Goal: Book appointment/travel/reservation

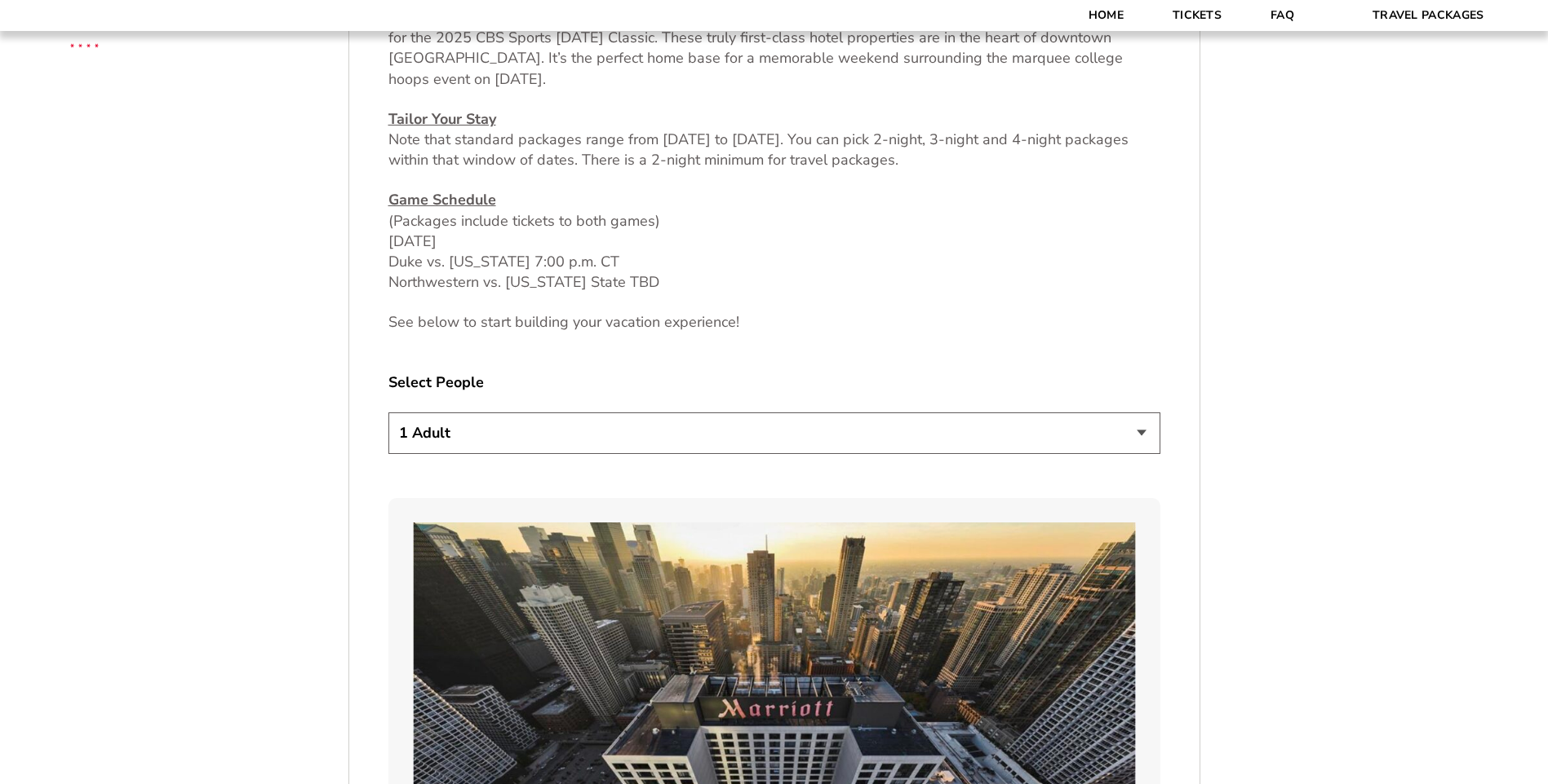
scroll to position [846, 0]
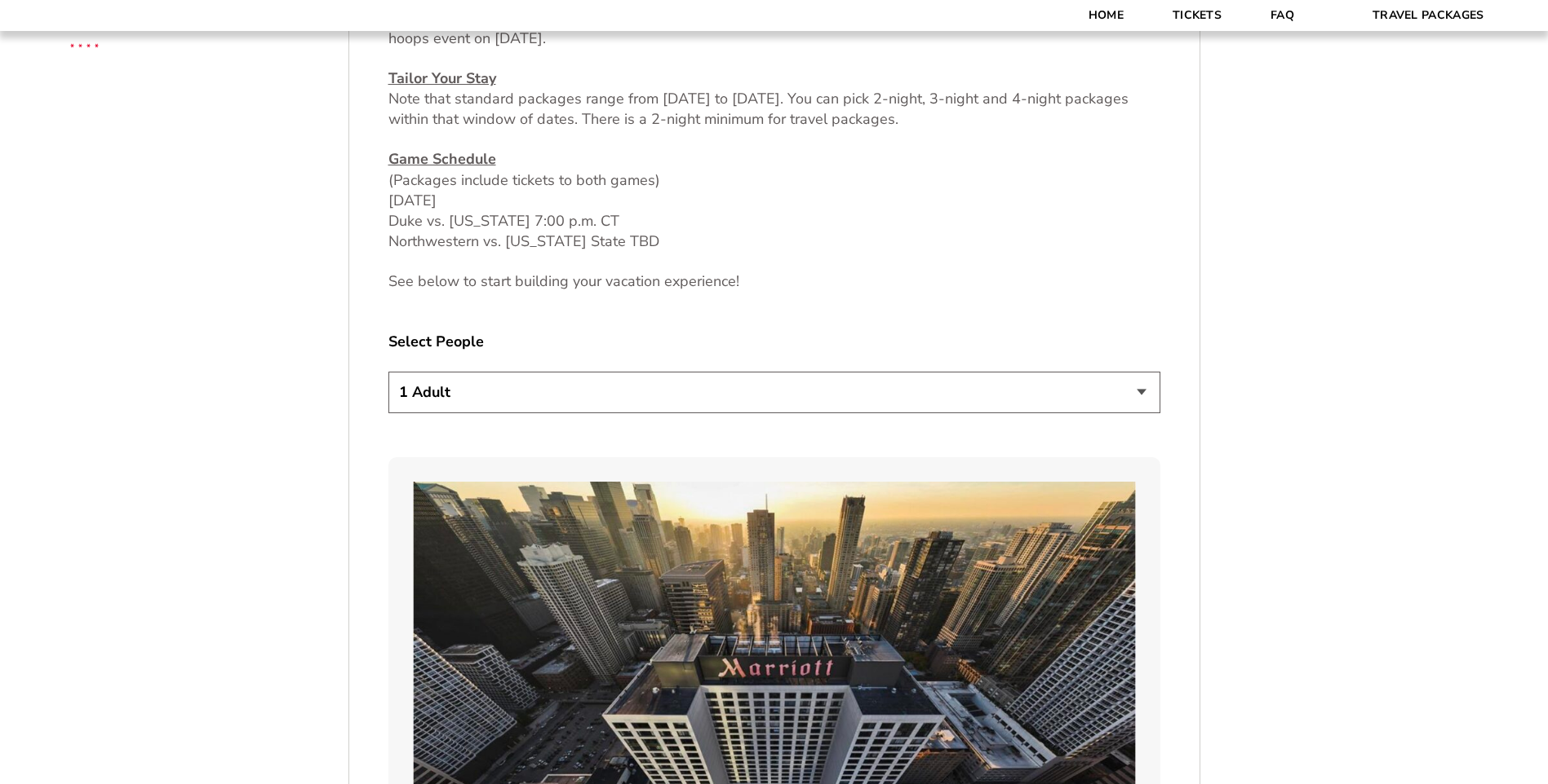
click at [1147, 384] on select "1 Adult 2 Adults 3 Adults 4 Adults 2 Adults + 1 Child 2 Adults + 2 Children 2 A…" at bounding box center [774, 392] width 772 height 42
select select "4 Adults"
click at [389, 372] on select "1 Adult 2 Adults 3 Adults 4 Adults 2 Adults + 1 Child 2 Adults + 2 Children 2 A…" at bounding box center [774, 392] width 772 height 42
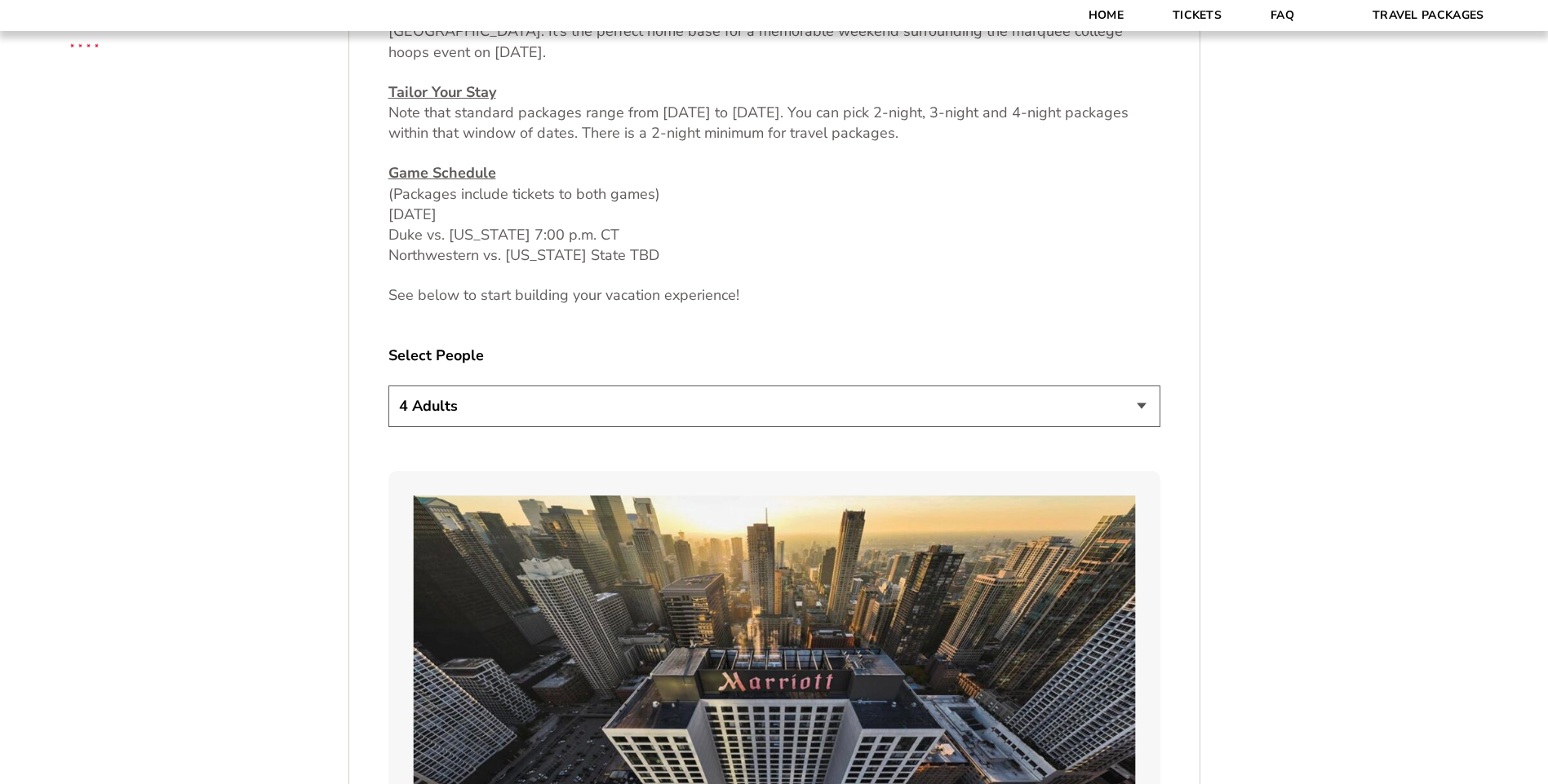
scroll to position [837, 0]
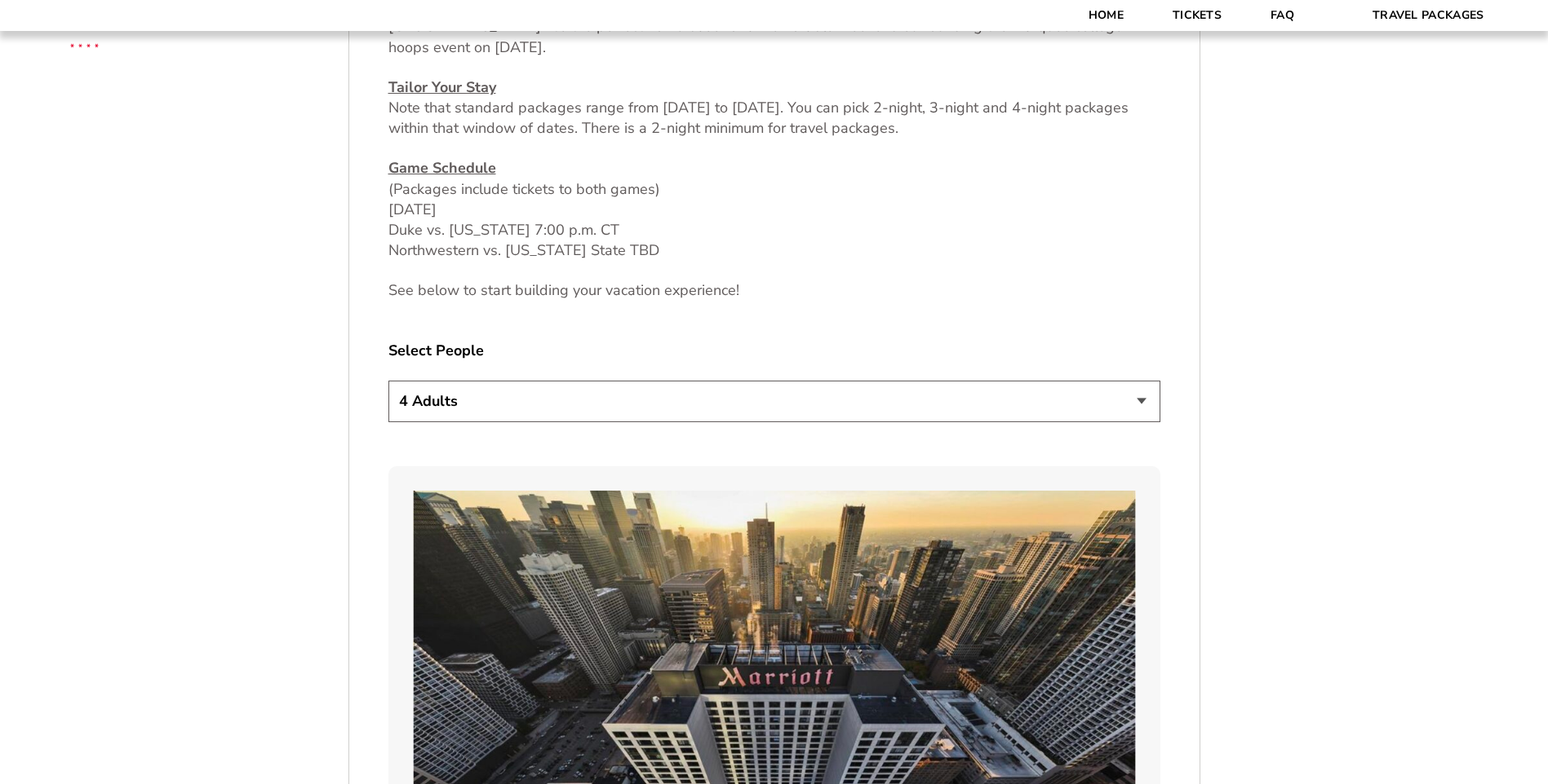
click at [1133, 392] on select "1 Adult 2 Adults 3 Adults 4 Adults 2 Adults + 1 Child 2 Adults + 2 Children 2 A…" at bounding box center [774, 401] width 772 height 42
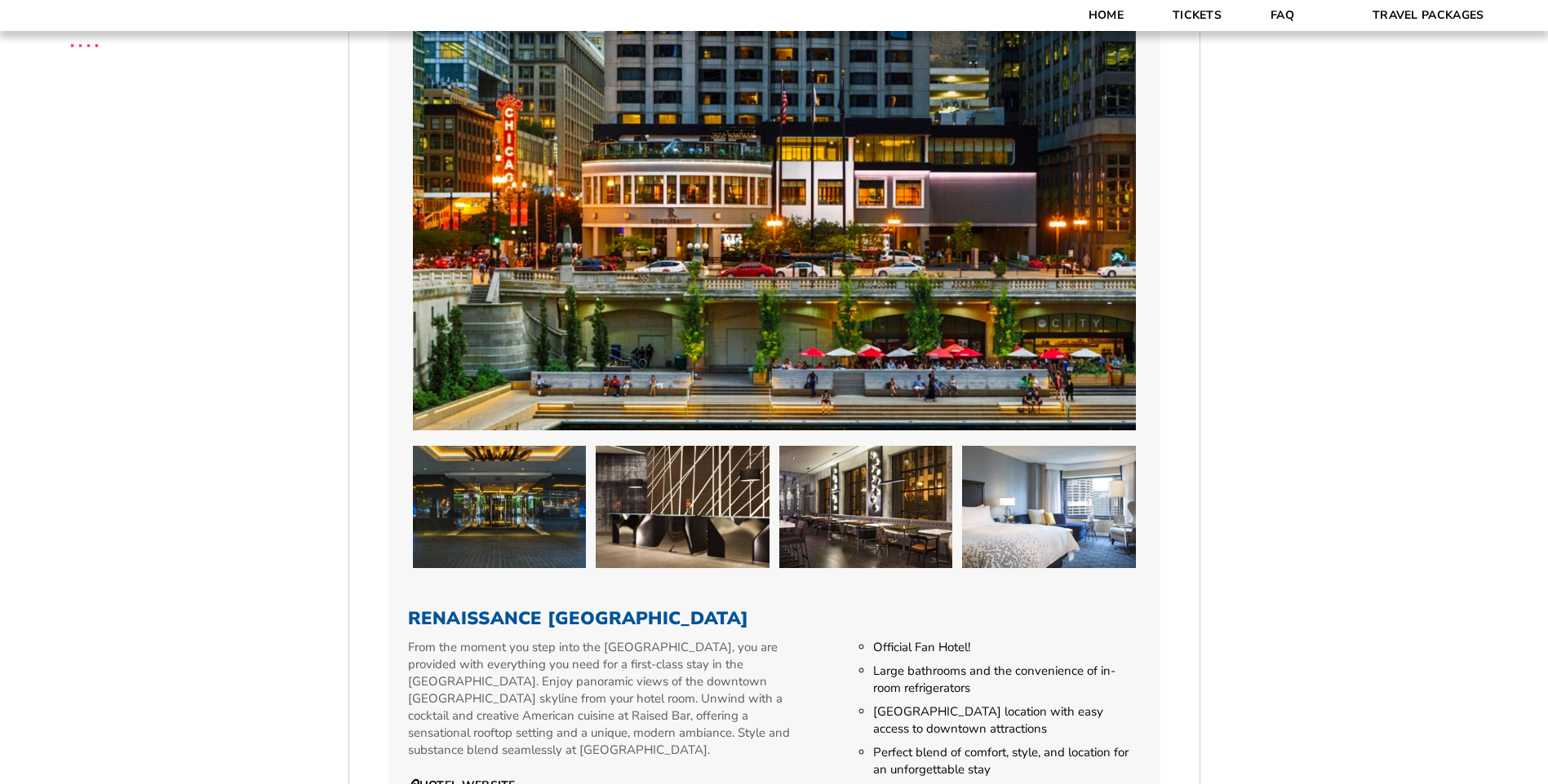
scroll to position [2894, 0]
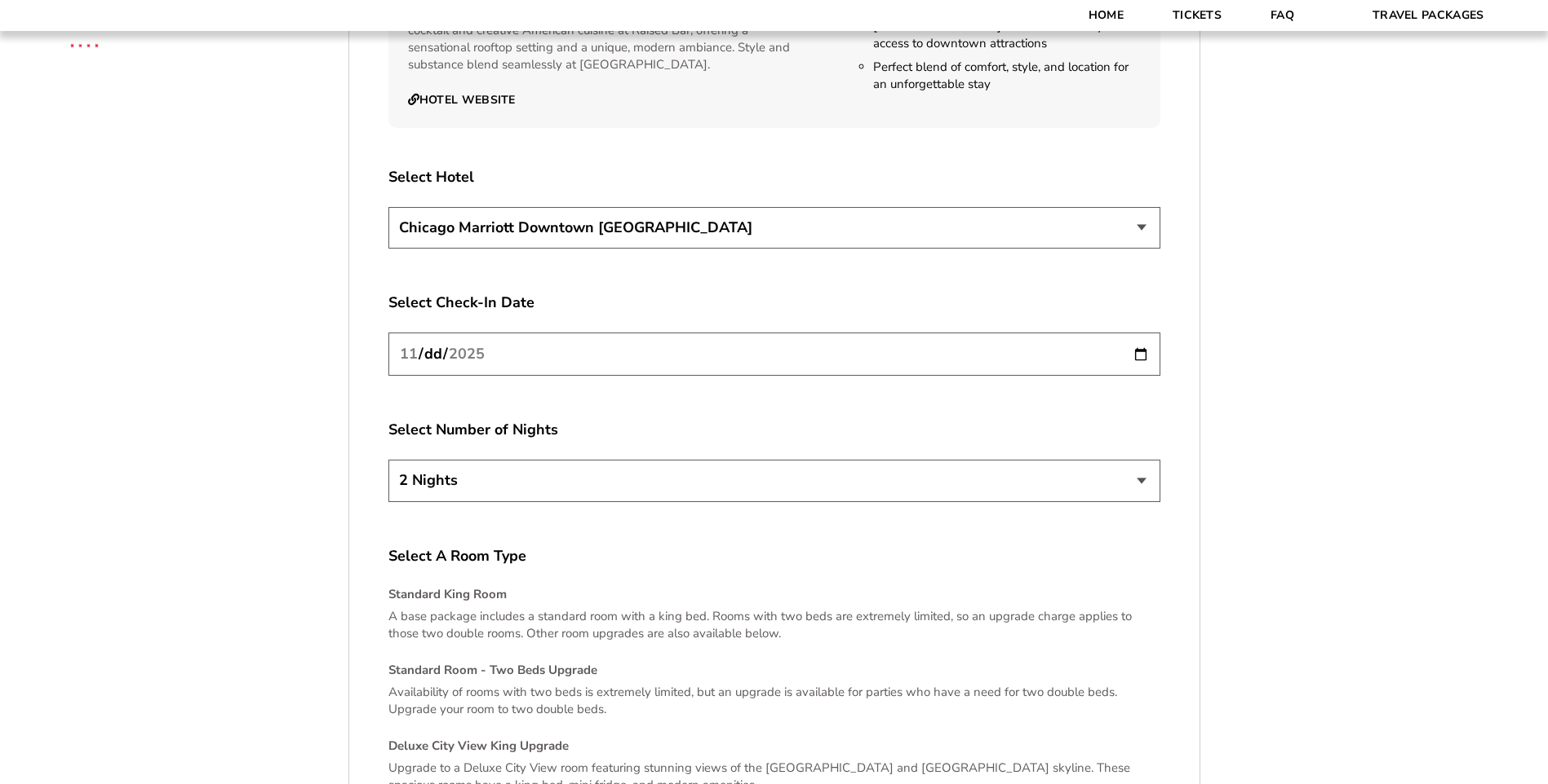
click at [1138, 333] on input "[DATE]" at bounding box center [774, 354] width 772 height 43
click at [606, 333] on input "[DATE]" at bounding box center [774, 354] width 772 height 43
type input "[DATE]"
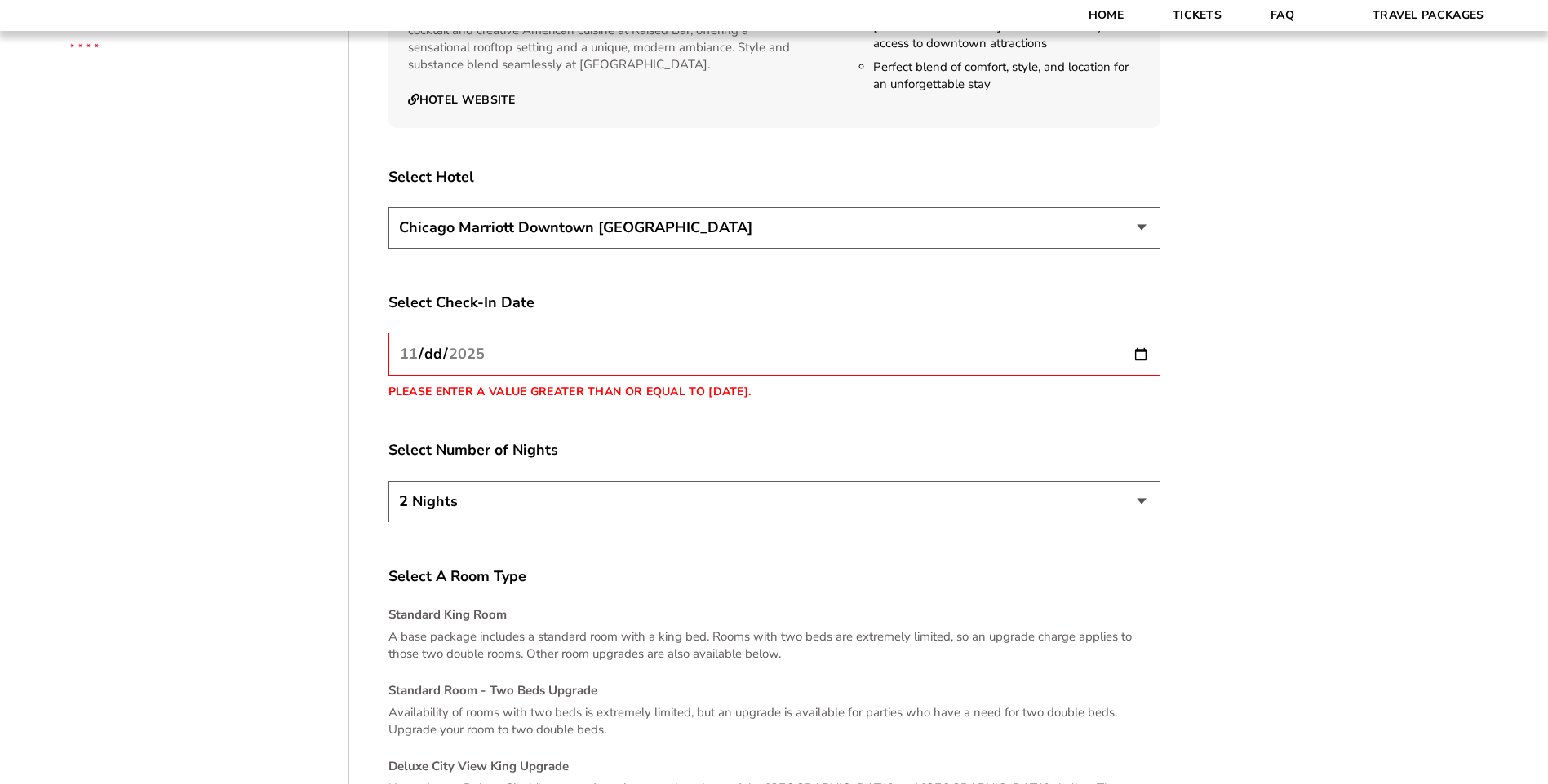
click at [1009, 481] on select "2 Nights 3 Nights 4 Nights" at bounding box center [774, 502] width 772 height 42
select select "3 Nights"
click at [389, 481] on select "2 Nights 3 Nights 4 Nights" at bounding box center [774, 502] width 772 height 42
click at [548, 335] on input "[DATE]" at bounding box center [774, 354] width 772 height 43
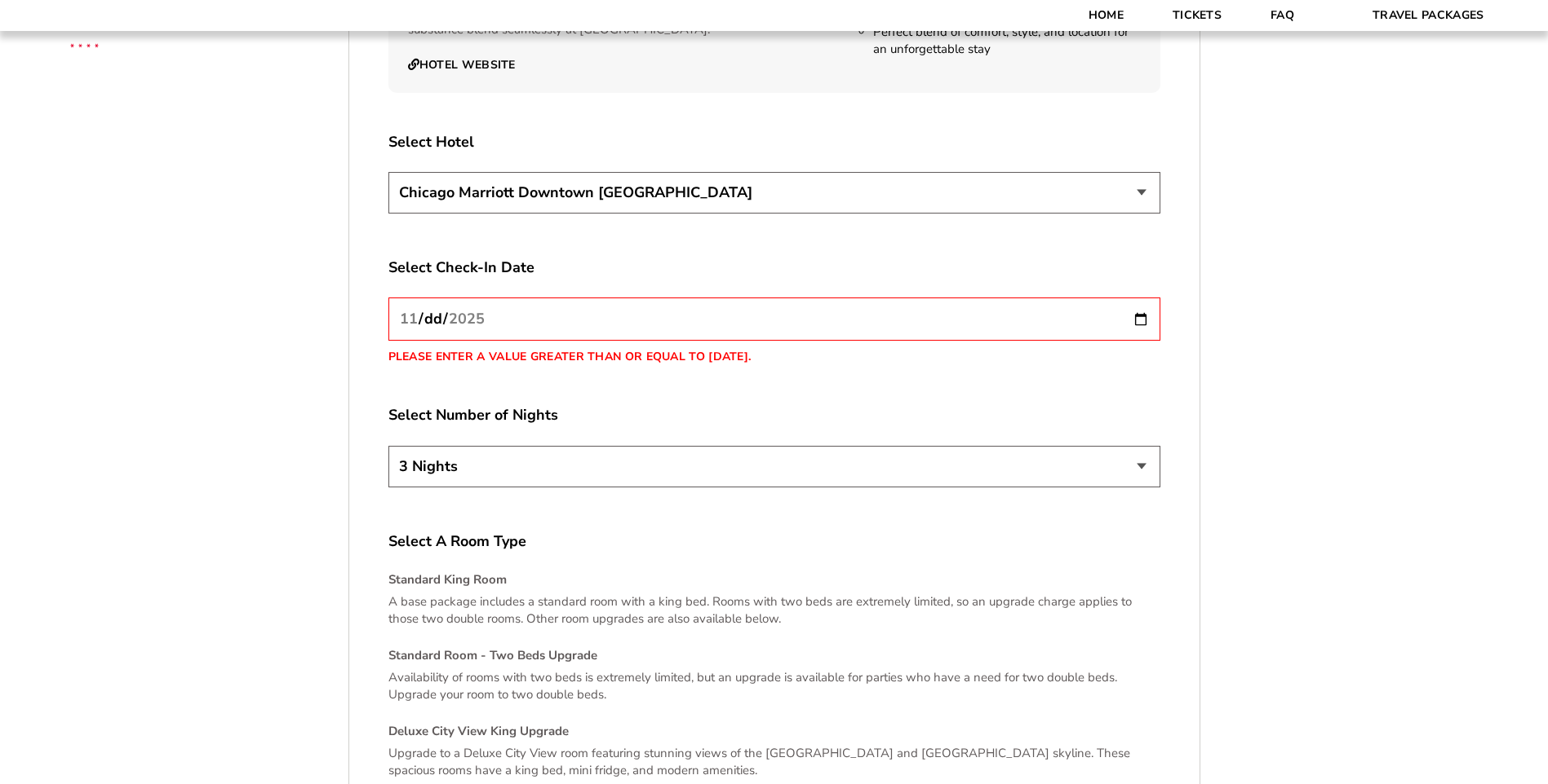
scroll to position [2923, 0]
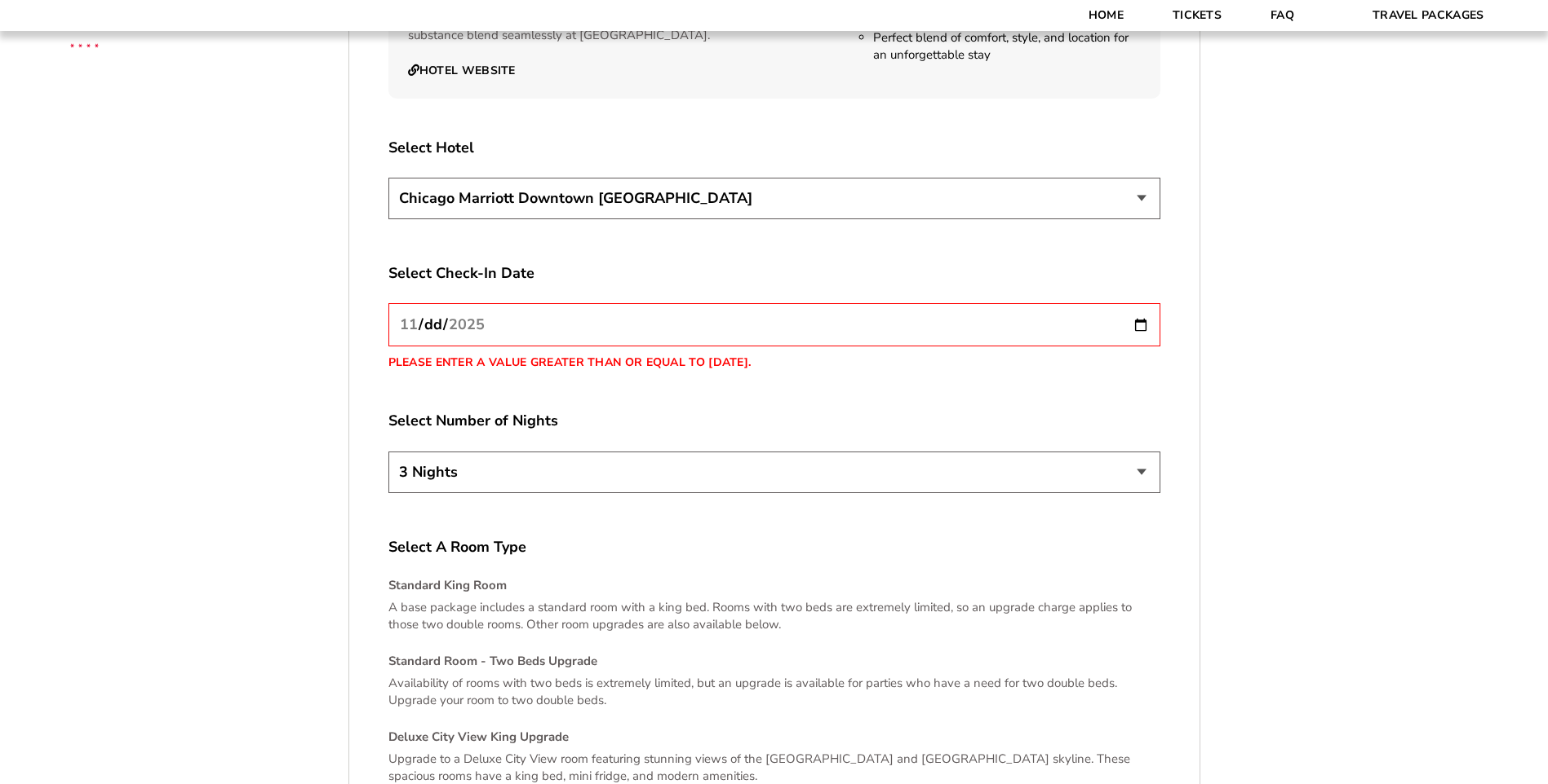
click at [522, 307] on input "[DATE]" at bounding box center [774, 324] width 772 height 43
click at [522, 411] on label "Select Number of Nights" at bounding box center [774, 421] width 772 height 21
click at [438, 319] on input "[DATE]" at bounding box center [774, 324] width 772 height 43
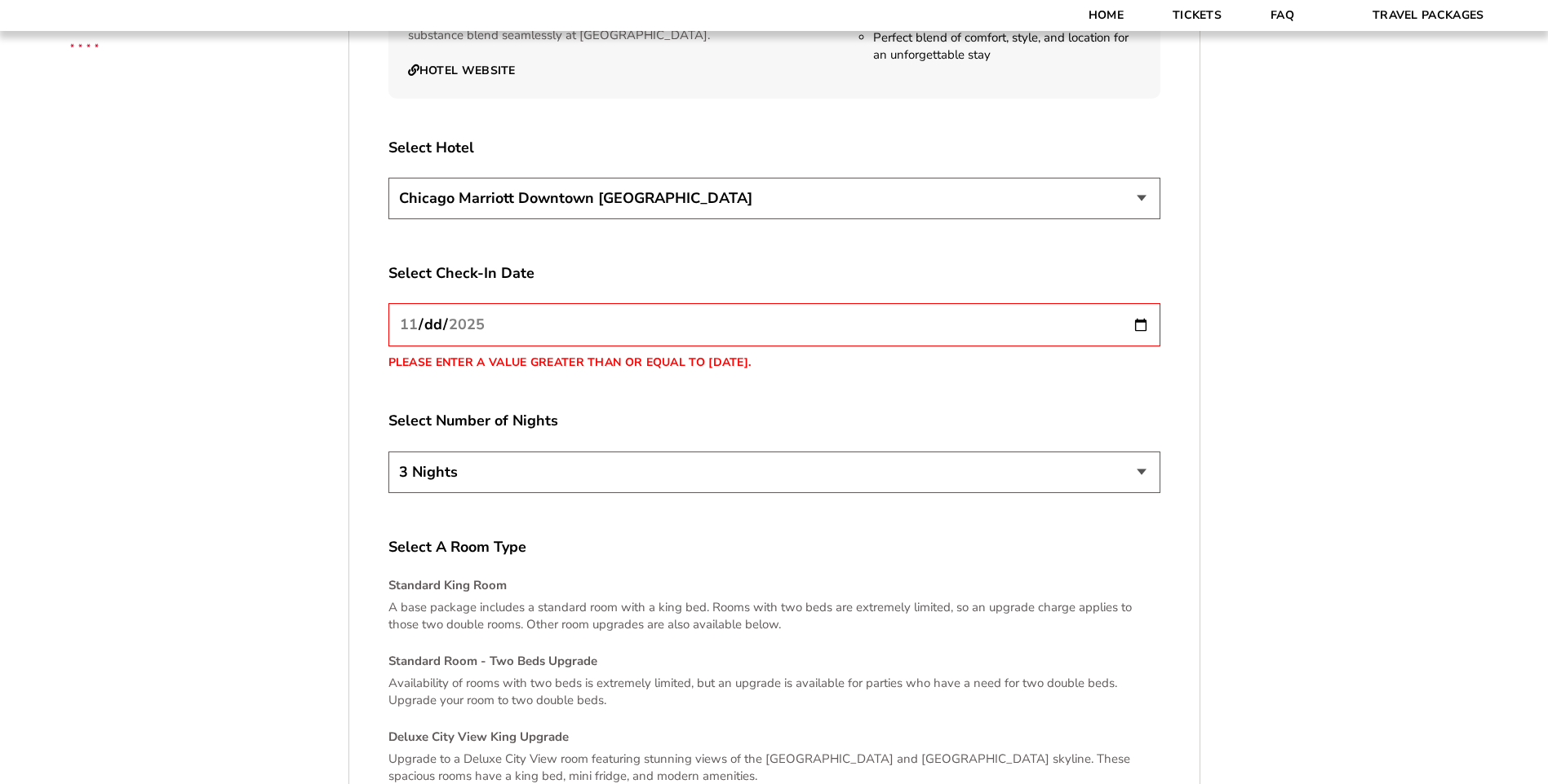
click at [438, 319] on input "[DATE]" at bounding box center [774, 324] width 772 height 43
click at [437, 311] on input "[DATE]" at bounding box center [774, 324] width 772 height 43
click at [435, 311] on input "[DATE]" at bounding box center [774, 324] width 772 height 43
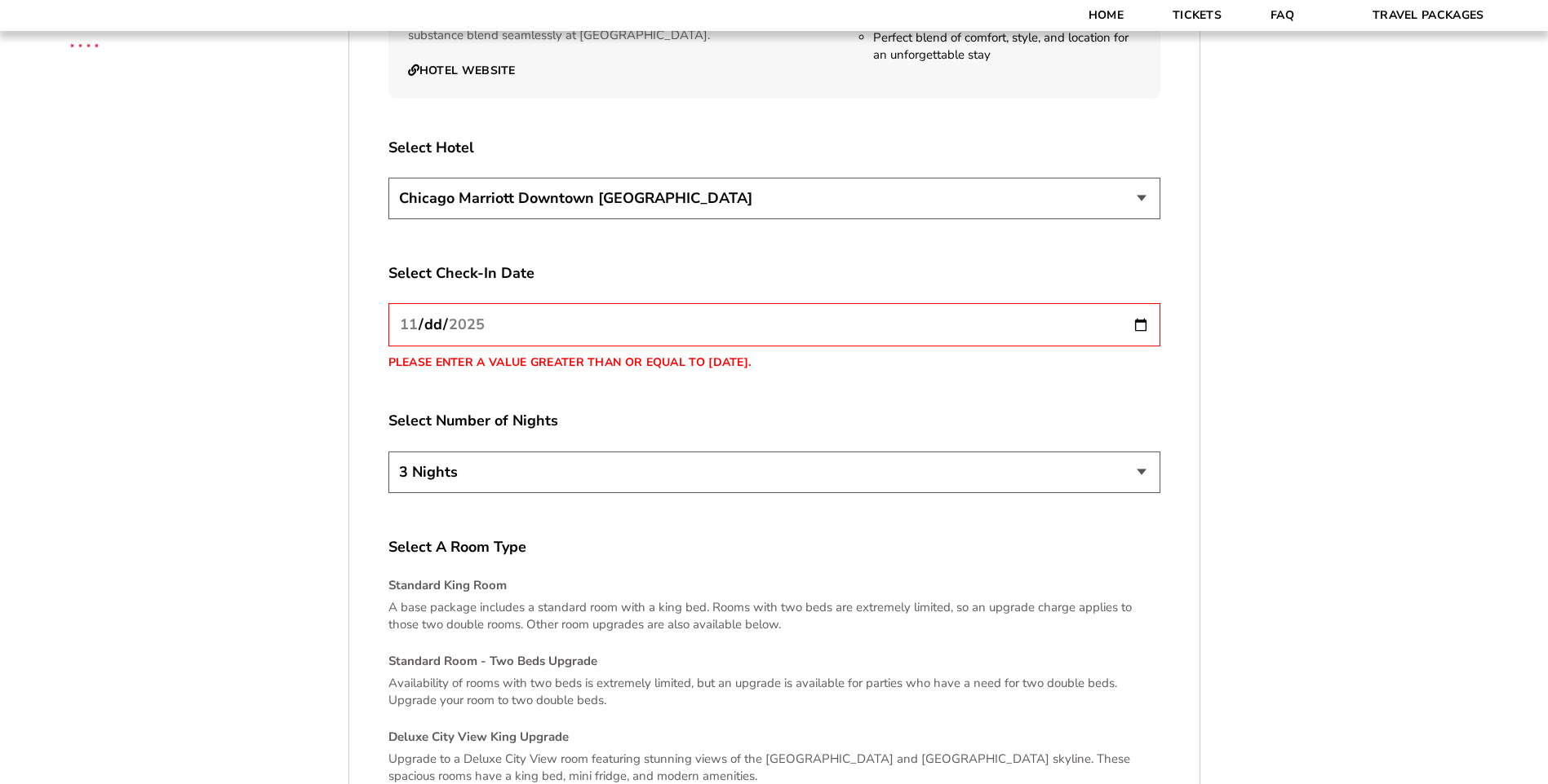
click at [435, 311] on input "[DATE]" at bounding box center [774, 324] width 772 height 43
click at [536, 303] on input "[DATE]" at bounding box center [774, 324] width 772 height 43
type input "[DATE]"
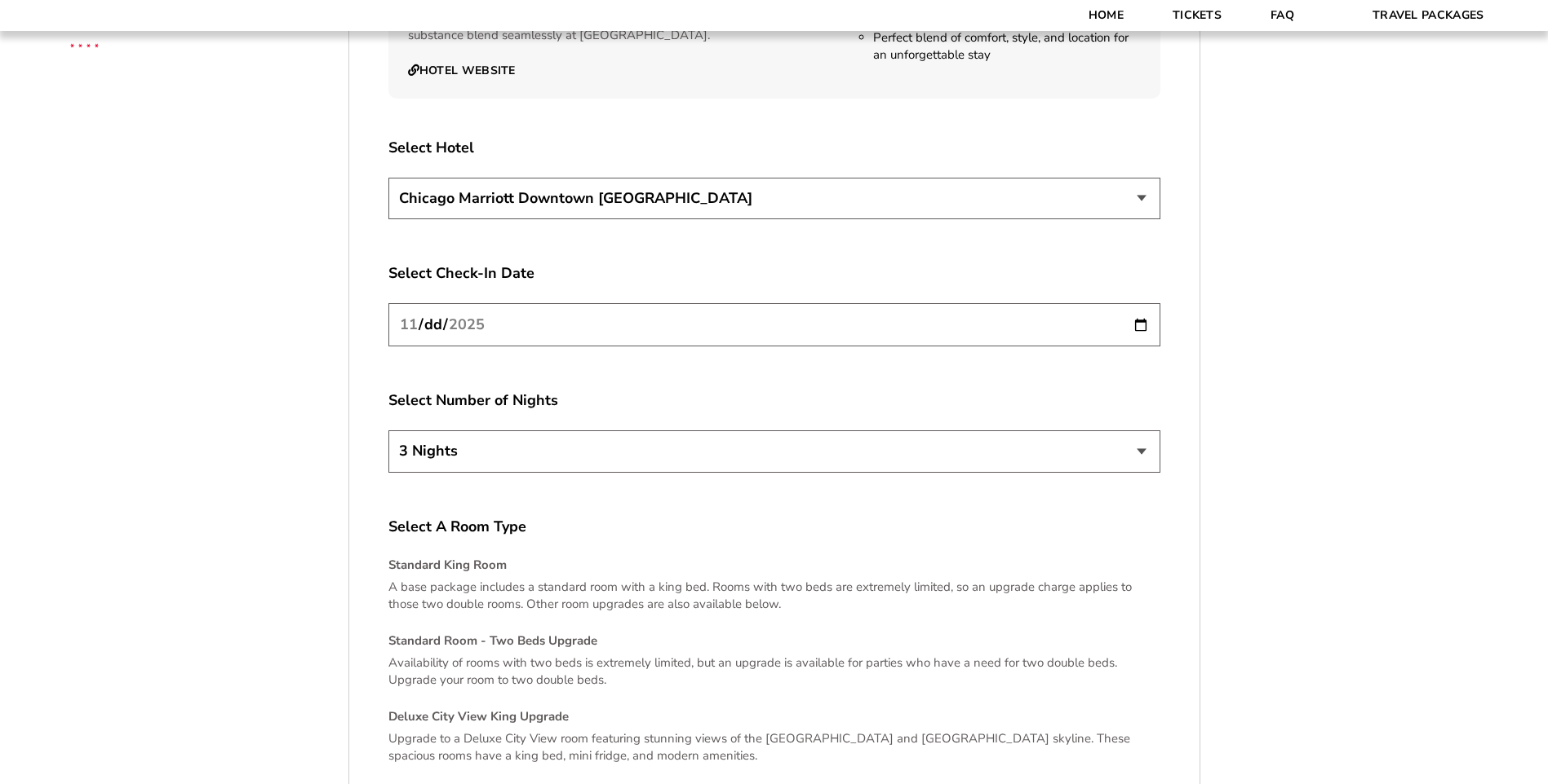
scroll to position [3609, 0]
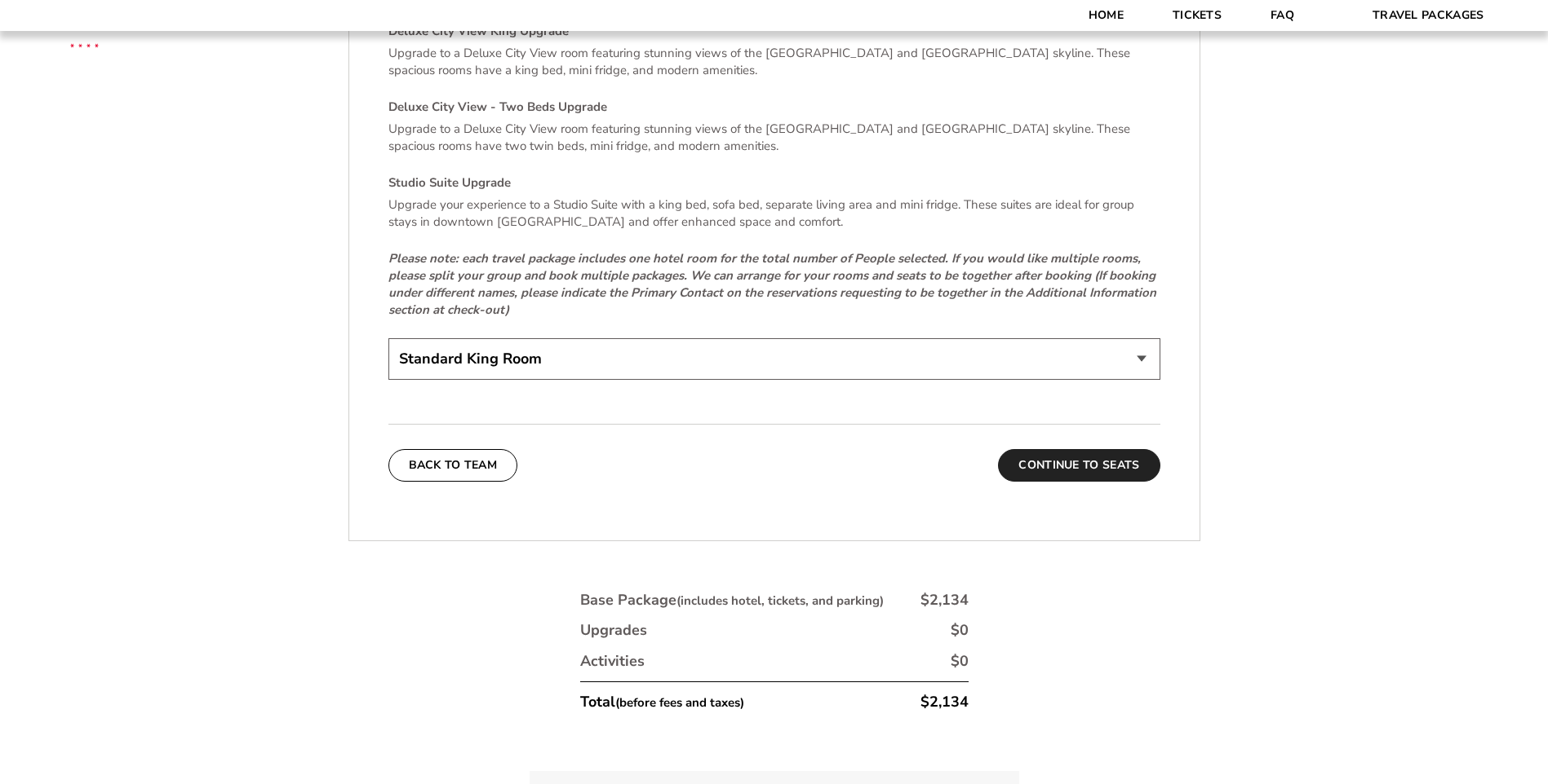
click at [1074, 449] on button "Continue To Seats" at bounding box center [1078, 465] width 161 height 33
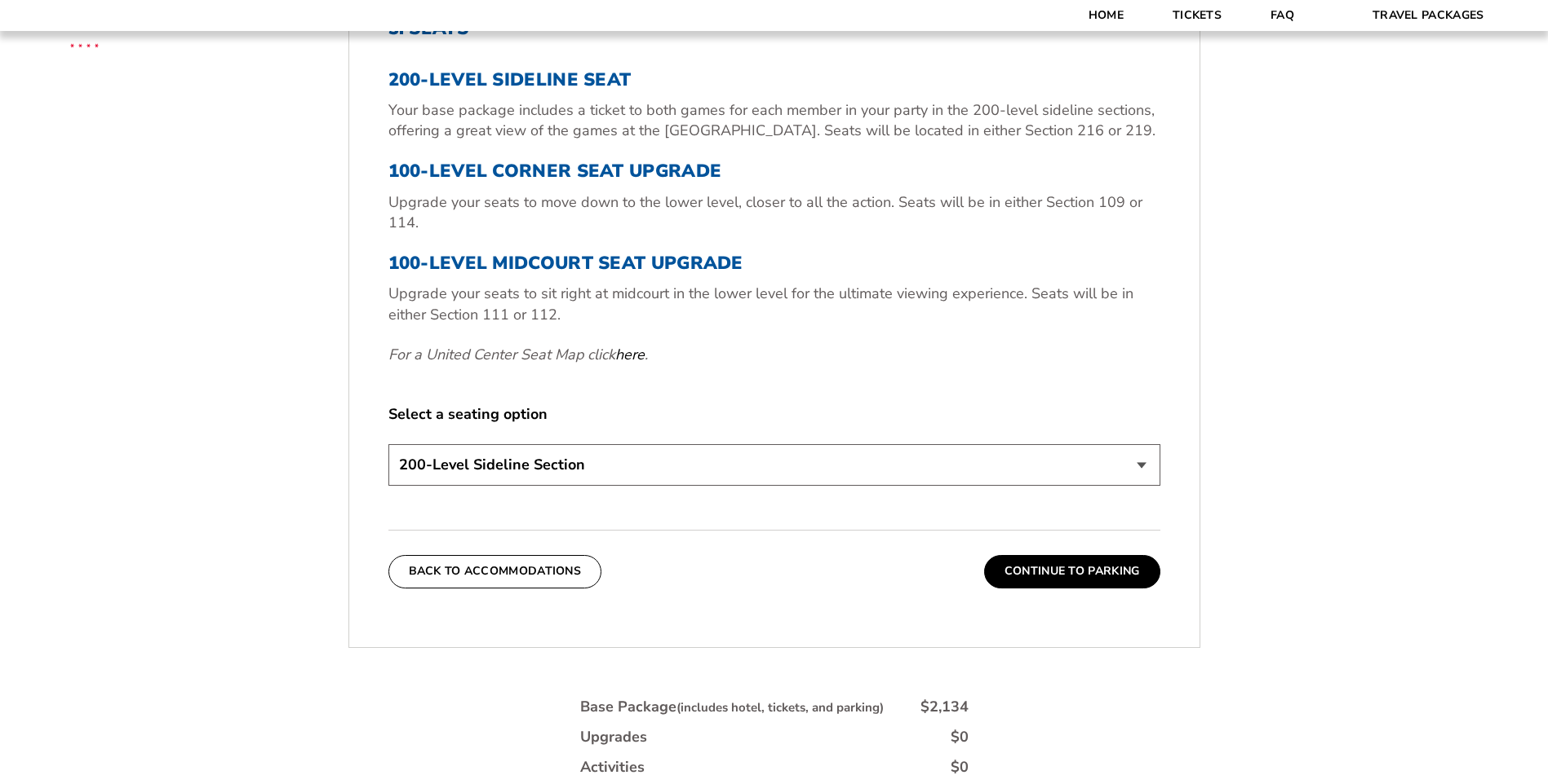
scroll to position [660, 0]
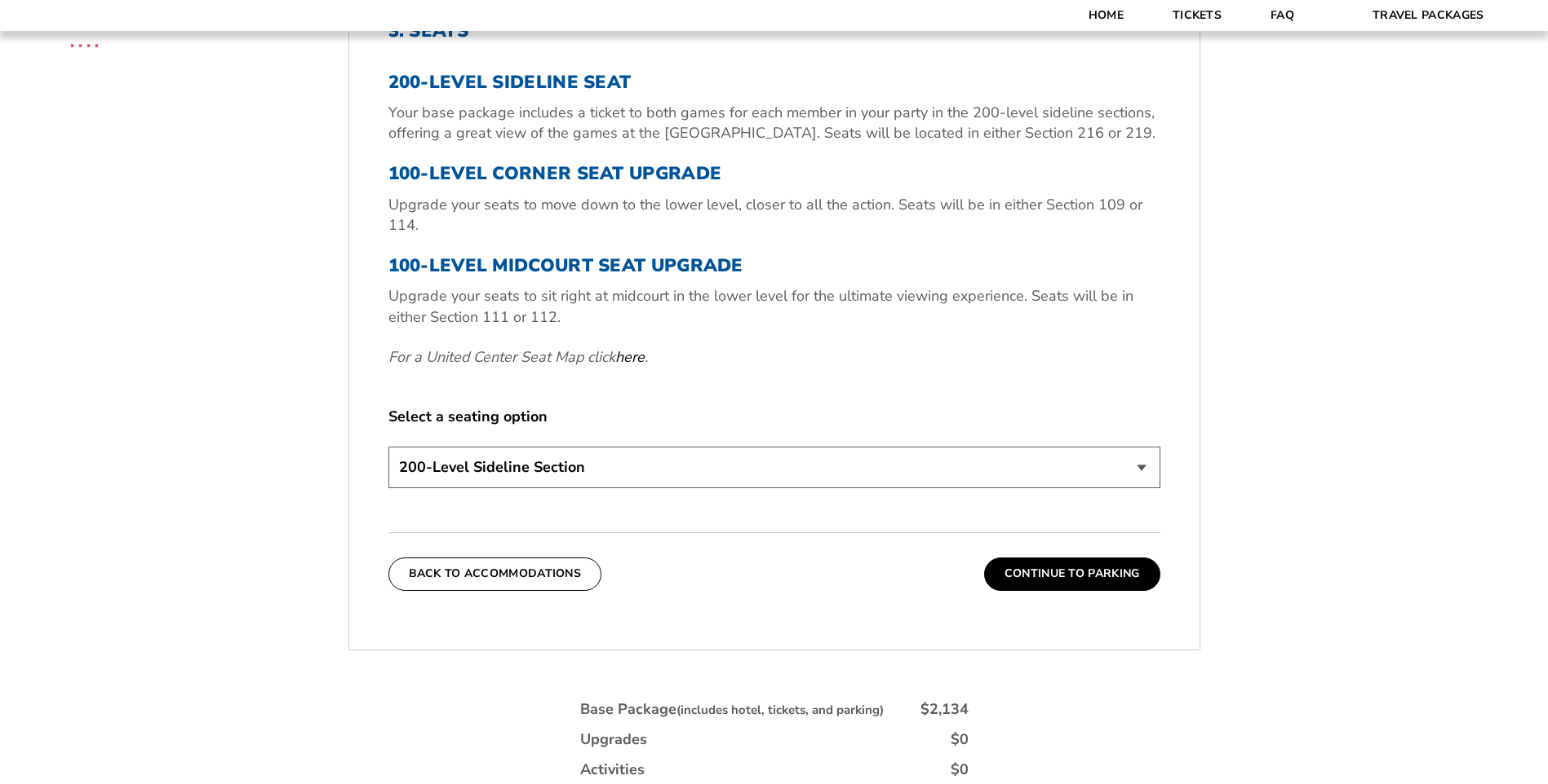
click at [1111, 472] on select "200-Level Sideline Section 100-Level Corner Seat Upgrade (+$80 per person) 100-…" at bounding box center [774, 468] width 772 height 42
select select "100-Level Corner Seat Upgrade"
click at [389, 447] on select "200-Level Sideline Section 100-Level Corner Seat Upgrade (+$80 per person) 100-…" at bounding box center [774, 468] width 772 height 42
click at [1089, 585] on button "Continue To Parking" at bounding box center [1072, 573] width 176 height 33
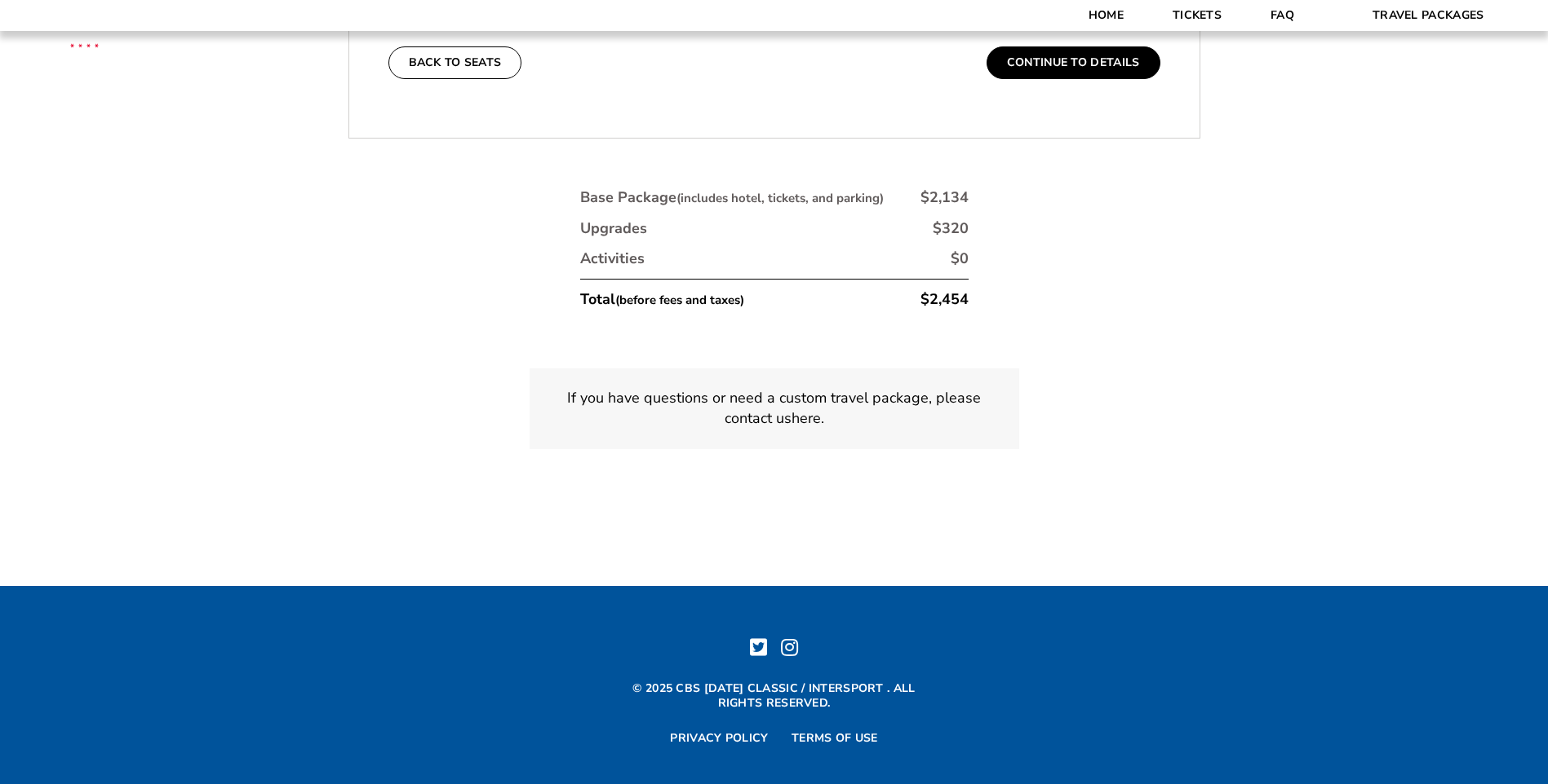
scroll to position [165, 0]
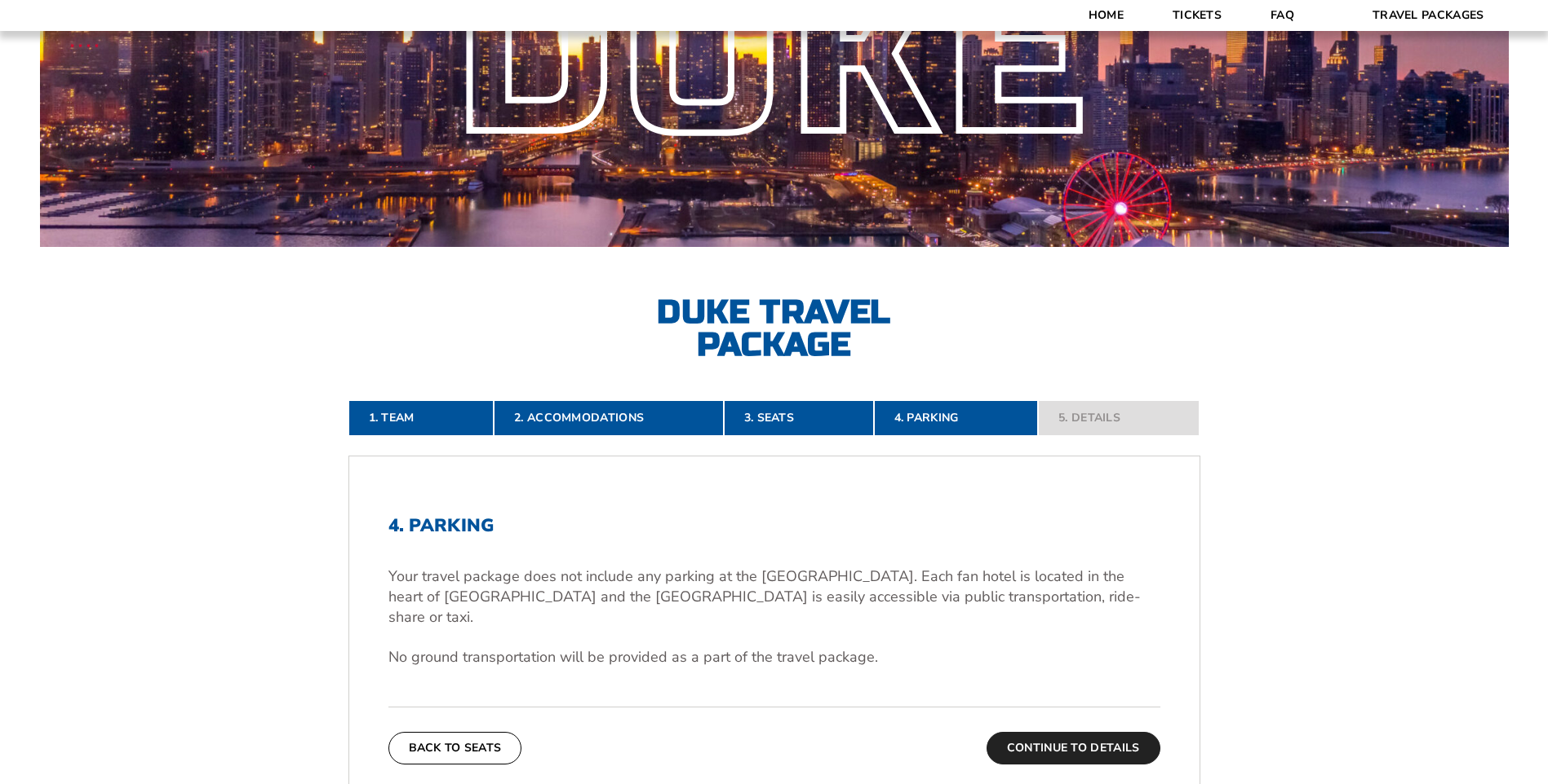
click at [1080, 732] on button "Continue To Details" at bounding box center [1073, 748] width 174 height 33
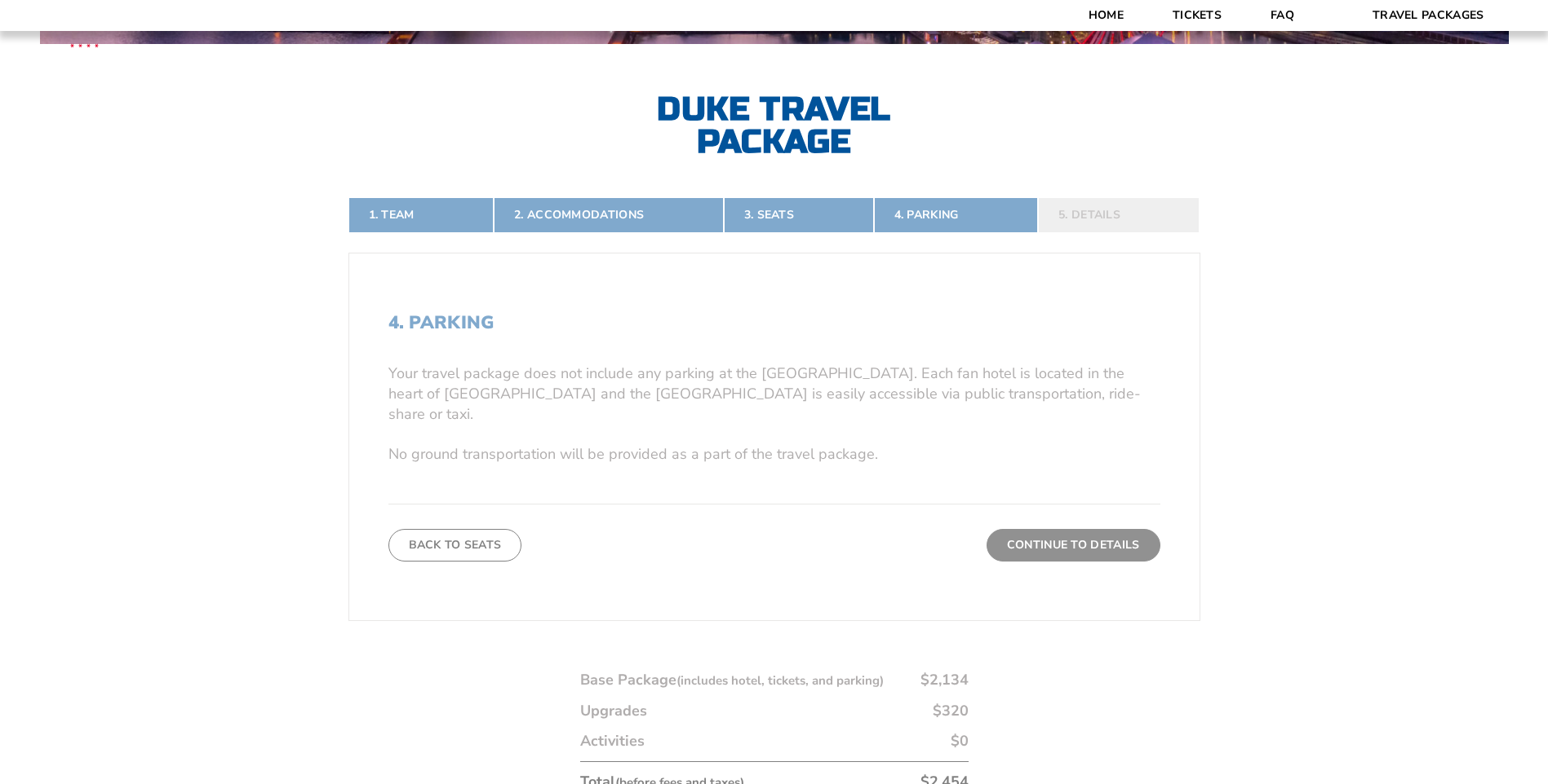
scroll to position [371, 0]
